Goal: Find specific page/section: Find specific page/section

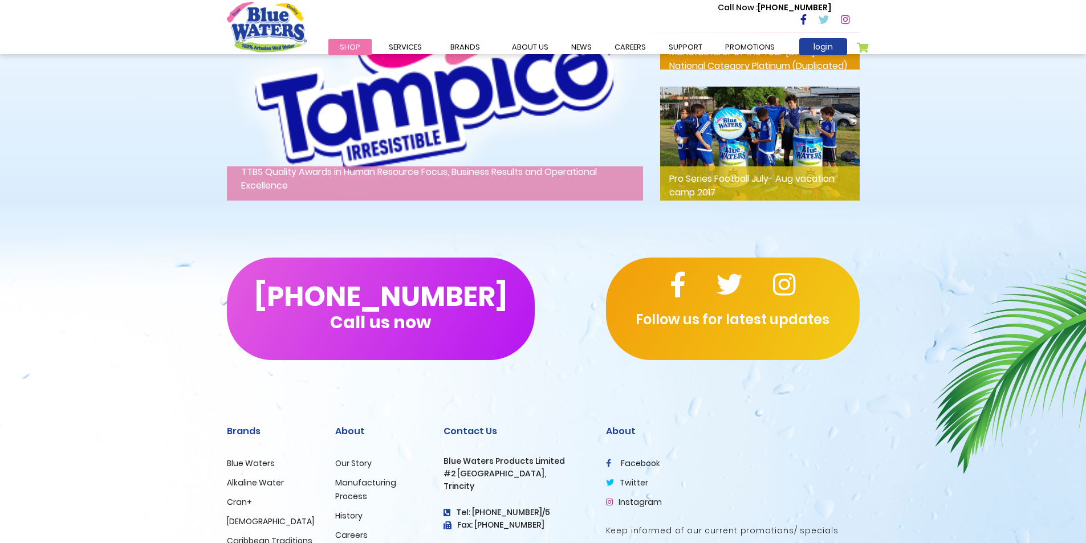
scroll to position [1836, 0]
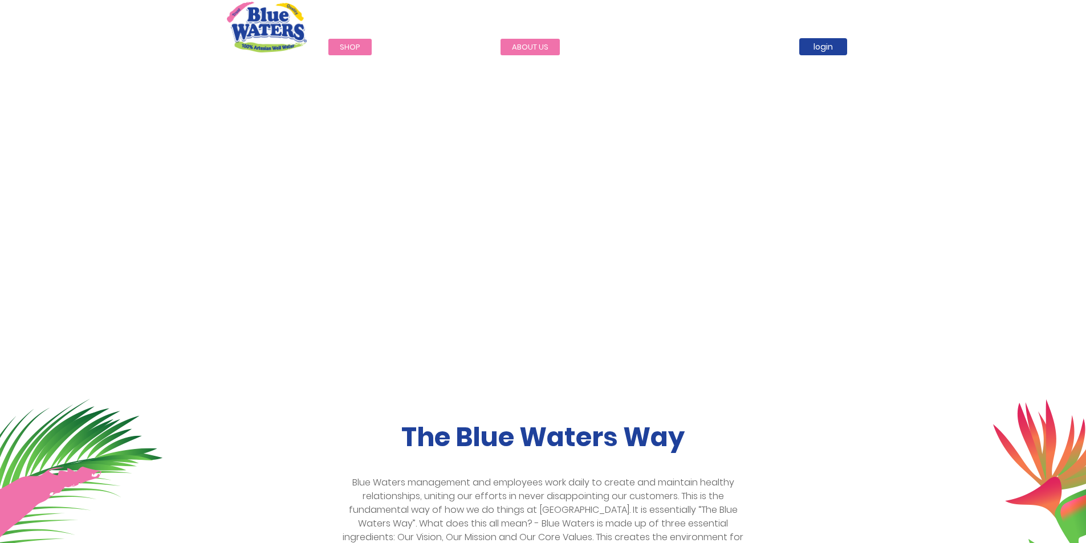
click at [518, 48] on link "about us" at bounding box center [530, 47] width 59 height 17
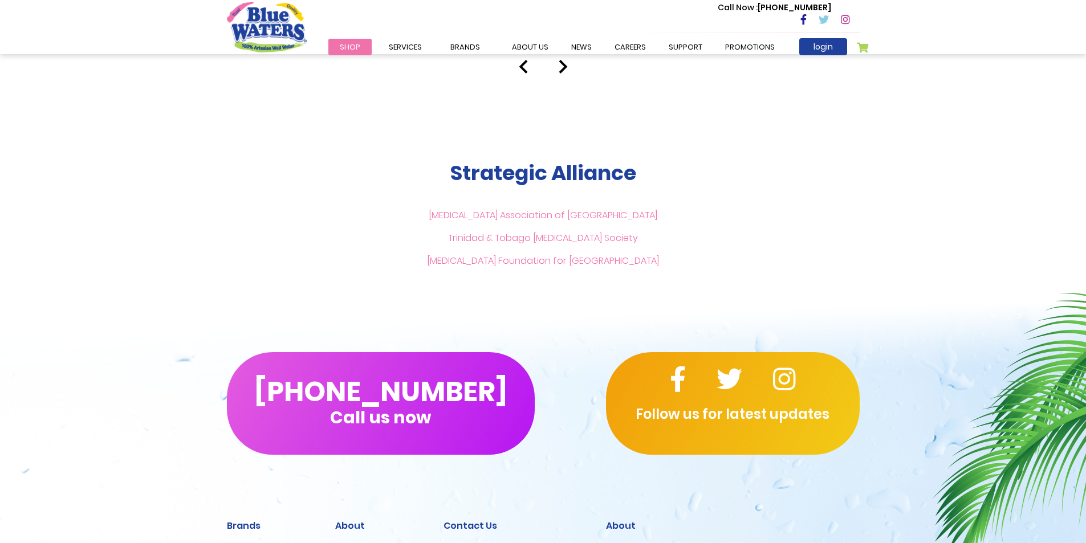
scroll to position [2674, 0]
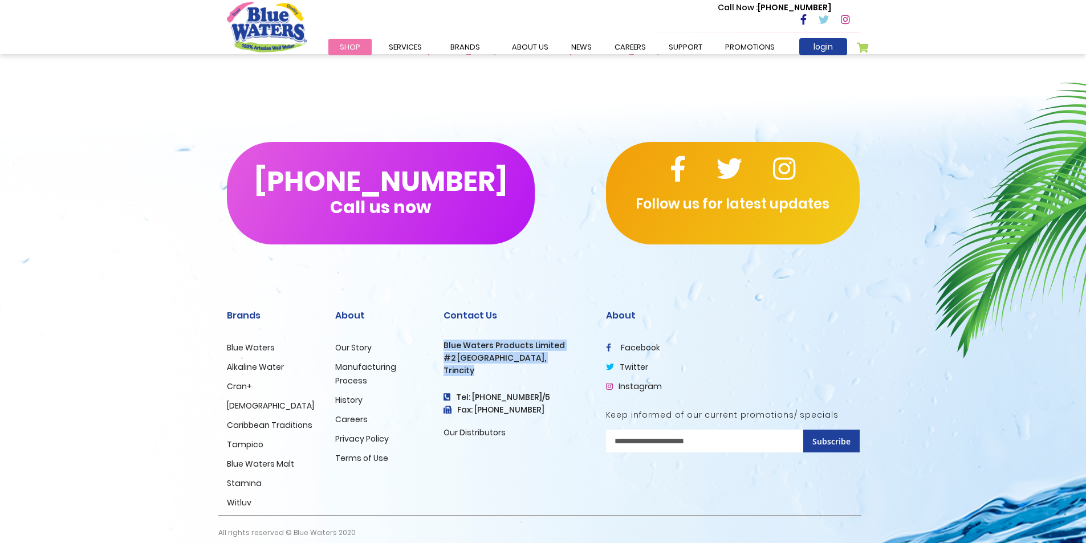
drag, startPoint x: 486, startPoint y: 358, endPoint x: 441, endPoint y: 336, distance: 49.5
click at [441, 336] on div "Contact Us Blue Waters Products Limited [STREET_ADDRESS] Tel: [PHONE_NUMBER]/5 …" at bounding box center [516, 402] width 163 height 225
copy div "Blue Waters Products Limited [STREET_ADDRESS]"
click at [239, 381] on link "Cran+" at bounding box center [239, 386] width 25 height 11
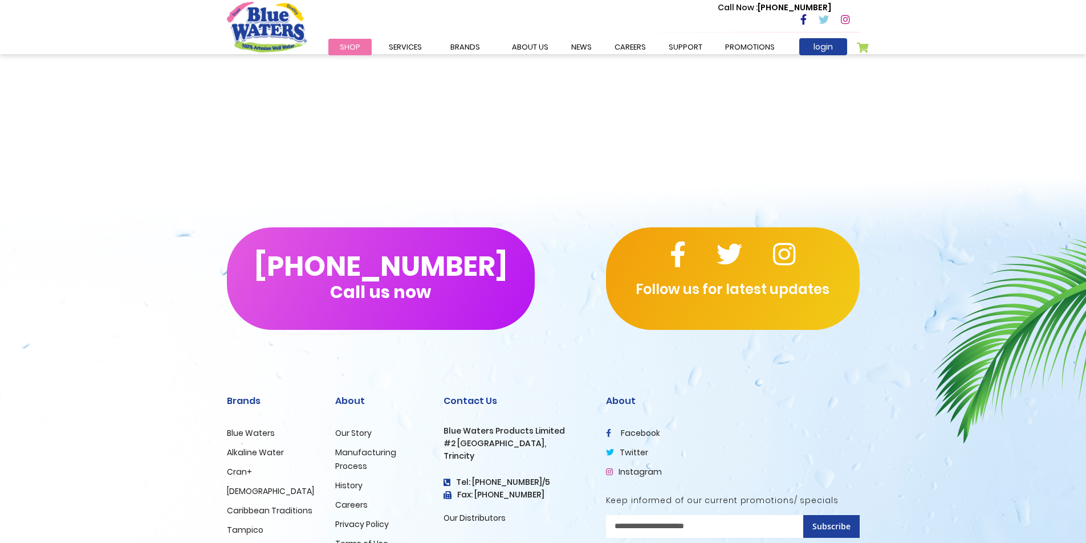
scroll to position [1580, 0]
